Goal: Task Accomplishment & Management: Manage account settings

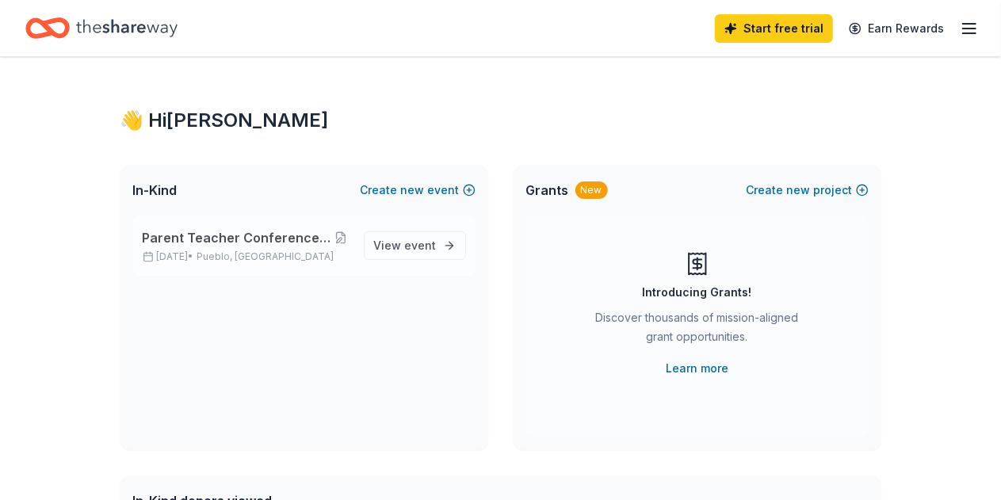
click at [246, 240] on span "Parent Teacher Conferences: Feed our Teachers!" at bounding box center [237, 237] width 189 height 19
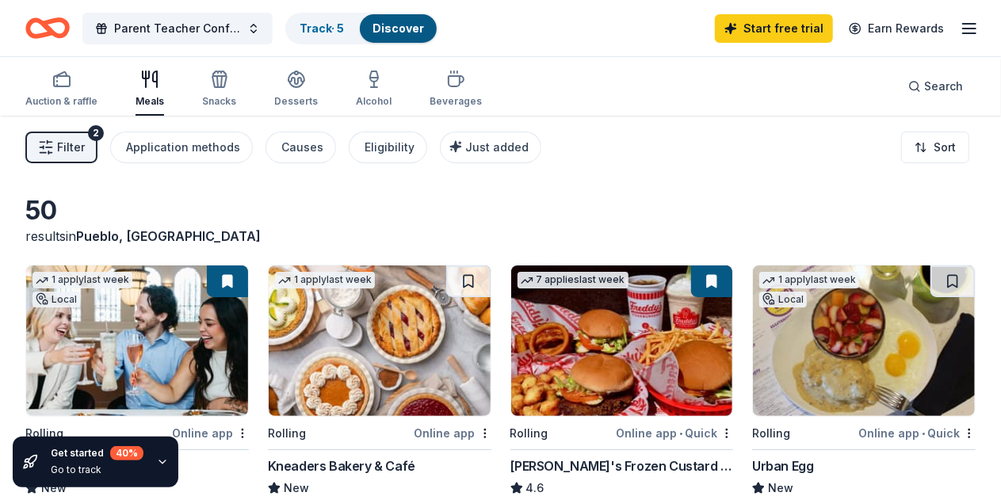
click at [159, 86] on icon "button" at bounding box center [149, 79] width 19 height 19
click at [171, 148] on div "Application methods" at bounding box center [183, 147] width 114 height 19
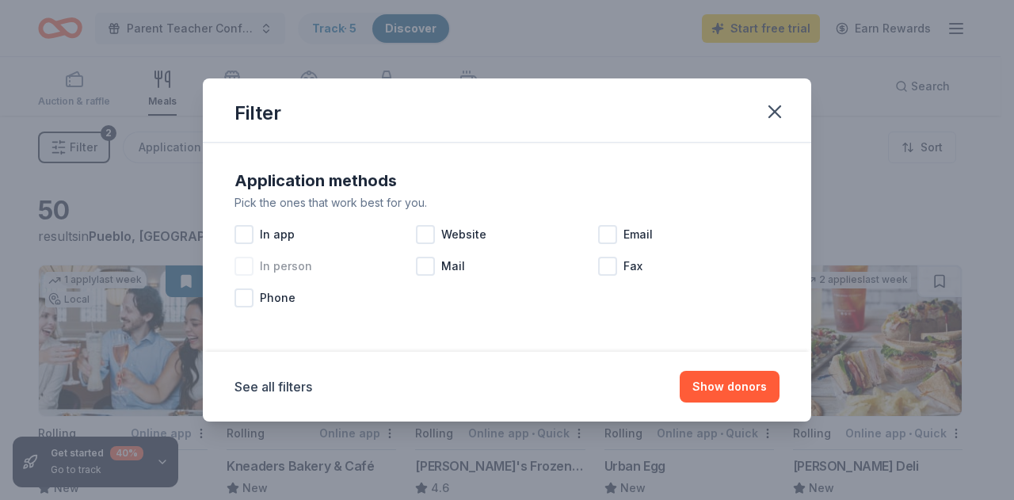
click at [243, 269] on div at bounding box center [243, 266] width 19 height 19
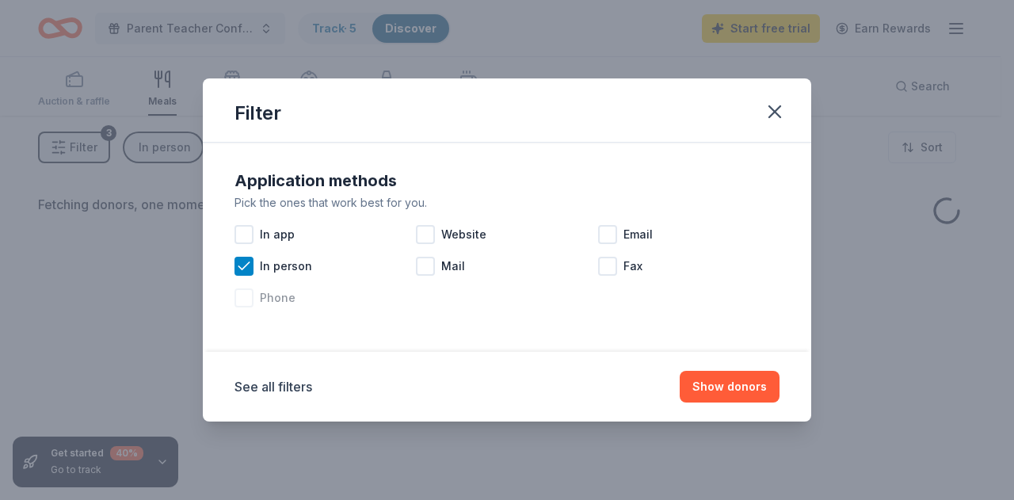
click at [243, 299] on div at bounding box center [243, 297] width 19 height 19
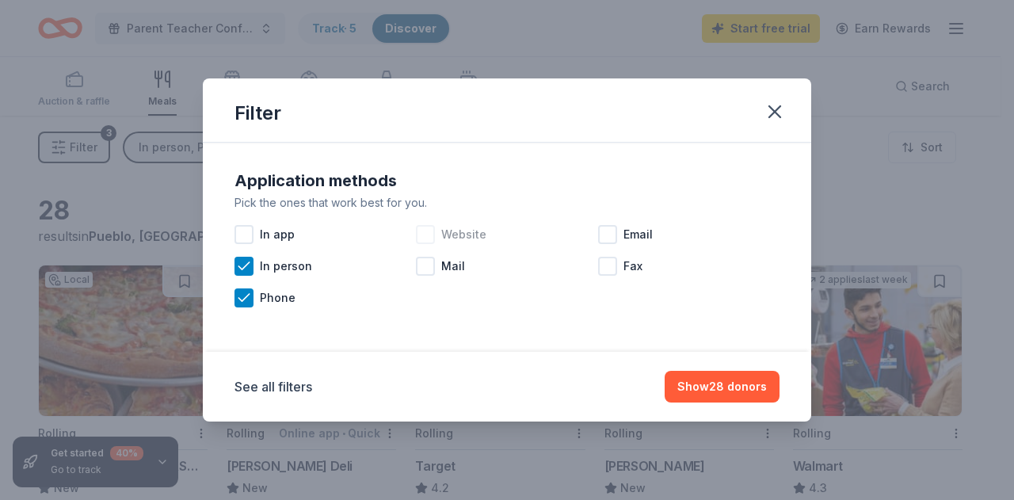
click at [431, 234] on div at bounding box center [425, 234] width 19 height 19
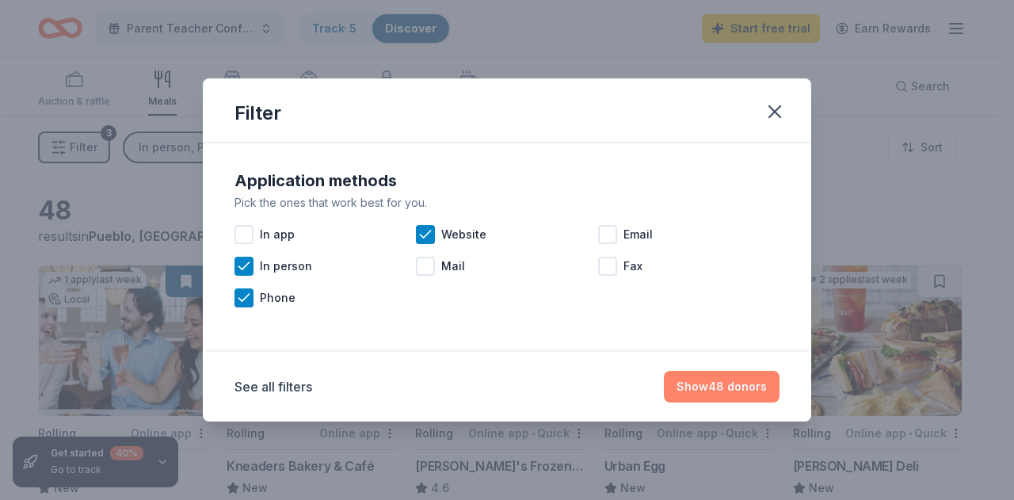
click at [724, 391] on button "Show 48 donors" at bounding box center [722, 387] width 116 height 32
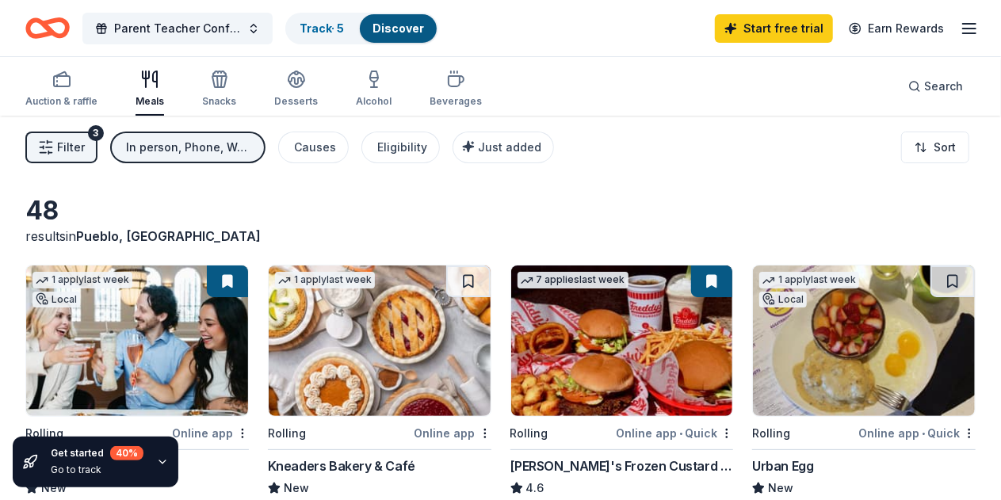
click at [965, 39] on div "Start free trial Earn Rewards" at bounding box center [847, 28] width 264 height 37
click at [963, 33] on line "button" at bounding box center [969, 33] width 13 height 0
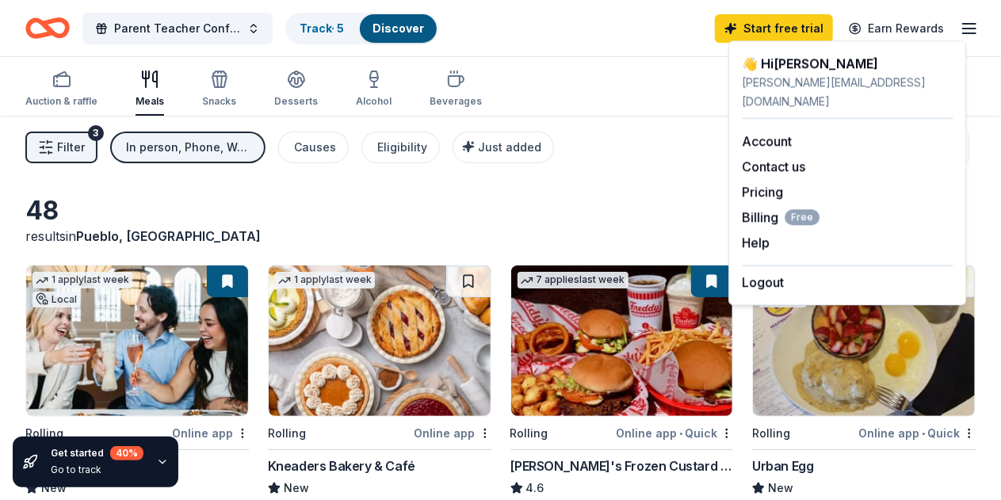
click at [443, 177] on div "Filter 3 In person, Phone, Website Causes Eligibility Just added Sort" at bounding box center [500, 147] width 1001 height 63
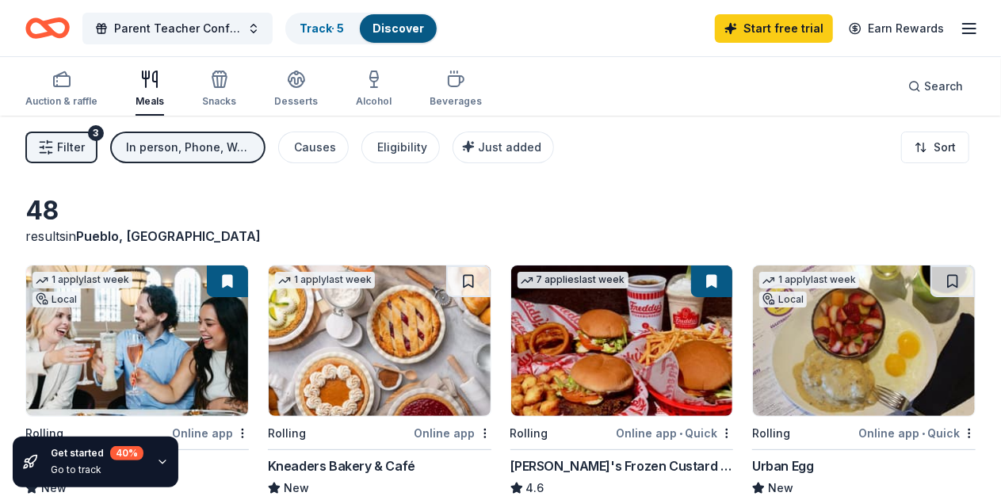
click at [57, 23] on icon "Home" at bounding box center [55, 28] width 25 height 16
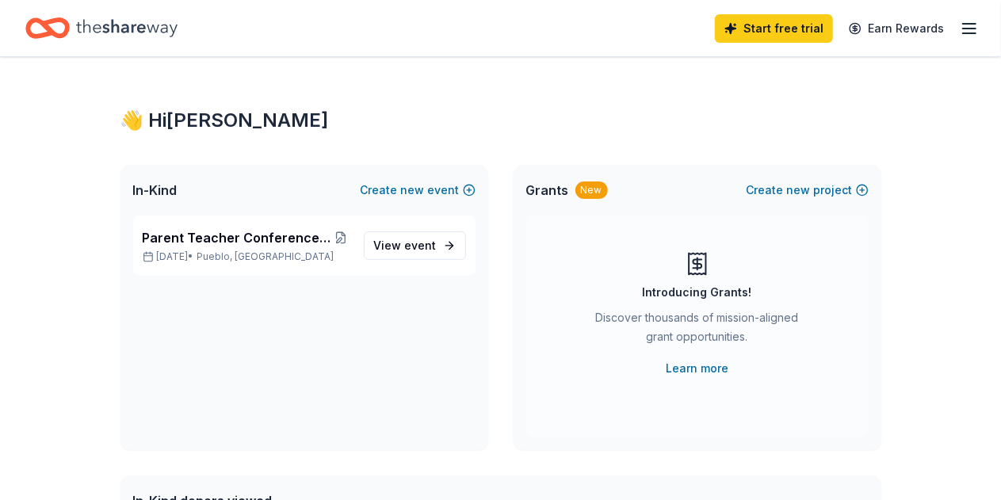
click at [960, 34] on icon "button" at bounding box center [968, 28] width 19 height 19
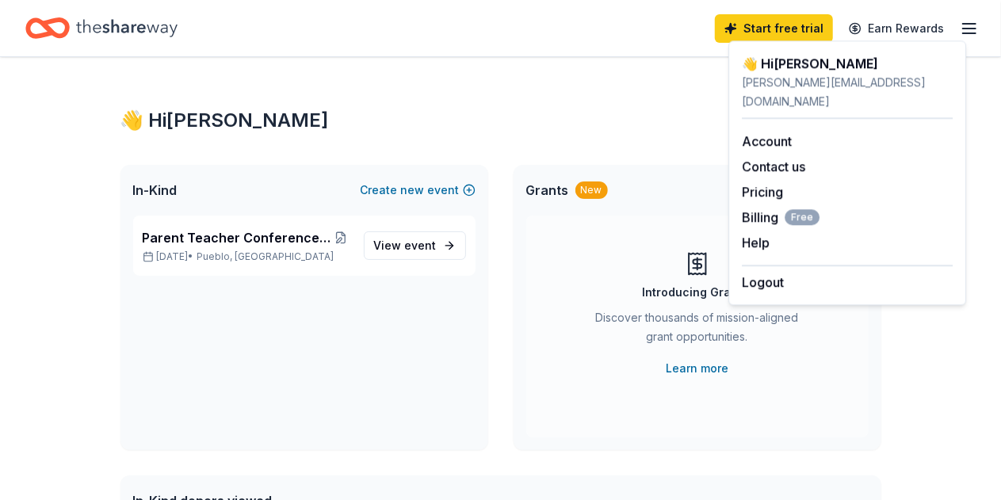
click at [382, 408] on div "Parent Teacher Conferences: Feed our Teachers! [DATE] • [GEOGRAPHIC_DATA], CO V…" at bounding box center [304, 332] width 368 height 234
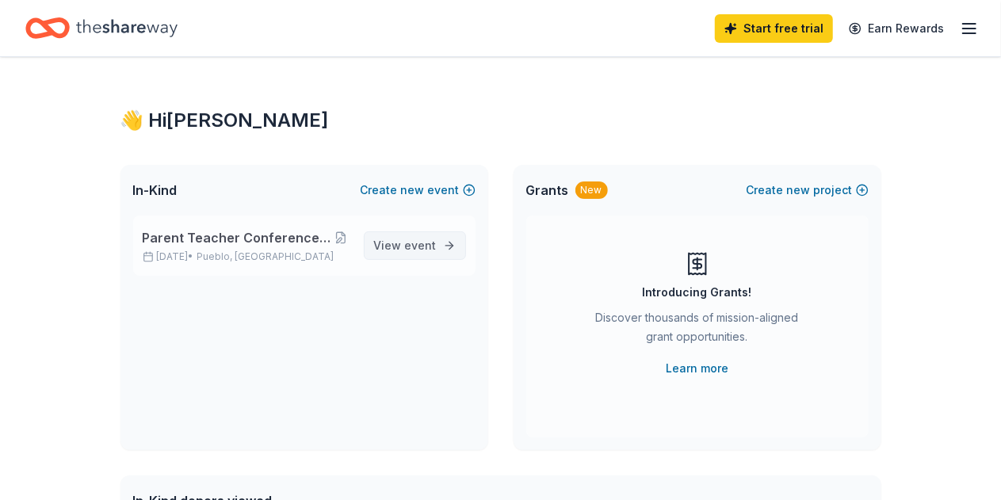
click at [426, 248] on span "event" at bounding box center [421, 244] width 32 height 13
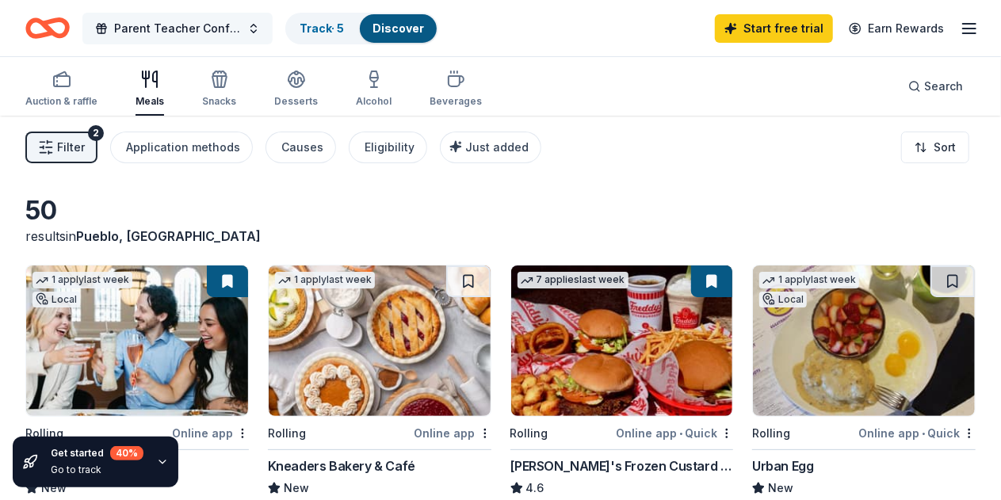
click at [263, 29] on button "Parent Teacher Conferences: Feed our Teachers!" at bounding box center [177, 29] width 190 height 32
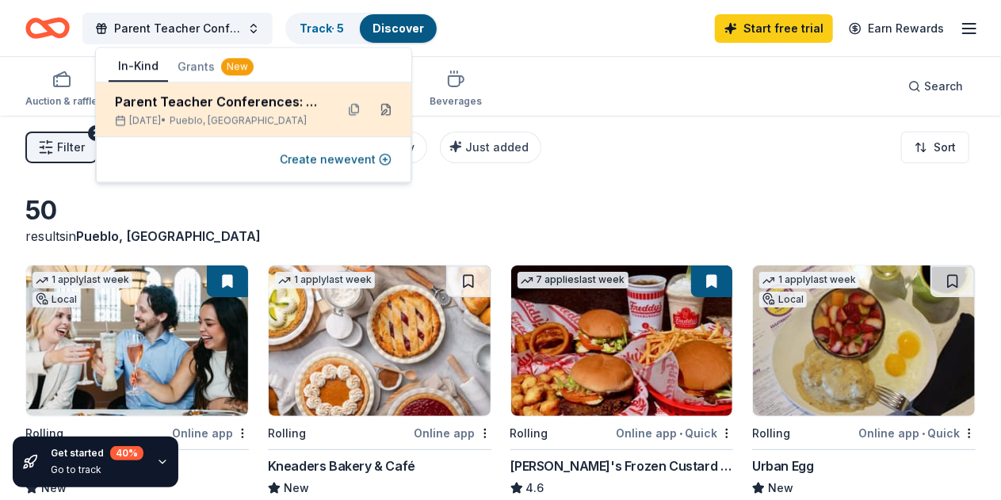
click at [387, 108] on button at bounding box center [385, 109] width 25 height 25
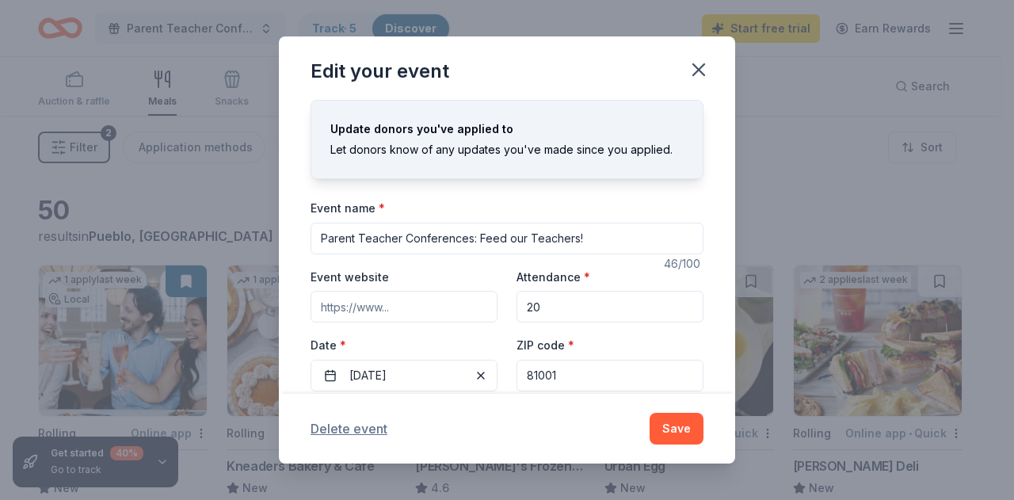
click at [349, 429] on button "Delete event" at bounding box center [349, 428] width 77 height 19
